Goal: Find specific page/section: Find specific page/section

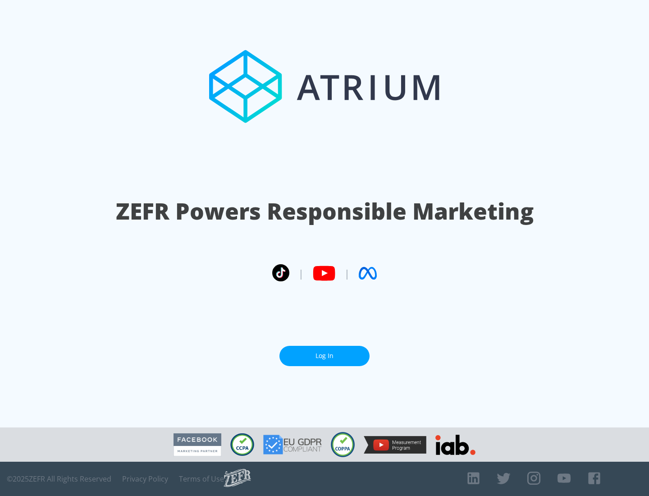
click at [325, 356] on link "Log In" at bounding box center [324, 356] width 90 height 20
